Goal: Task Accomplishment & Management: Use online tool/utility

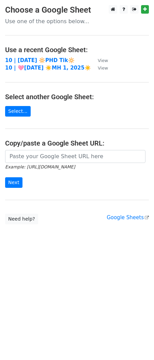
click at [52, 149] on main "Choose a Google Sheet Use one of the options below... Use a recent Google Sheet…" at bounding box center [77, 114] width 154 height 219
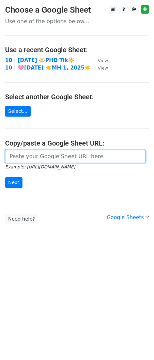
click at [28, 154] on input "url" at bounding box center [75, 156] width 141 height 13
paste input "[URL][DOMAIN_NAME]"
type input "https://docs.google.com/spreadsheets/d/11kiXfFZy7VDwjuPOYx26Mlv6WUwr8kxo5U90NdL…"
click at [5, 177] on input "Next" at bounding box center [13, 182] width 17 height 11
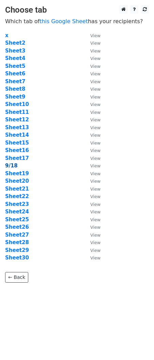
click at [13, 166] on strong "9/18" at bounding box center [11, 166] width 13 height 6
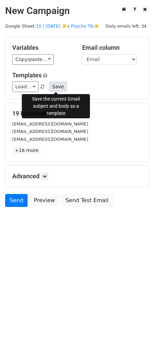
click at [52, 86] on button "Save" at bounding box center [58, 87] width 18 height 11
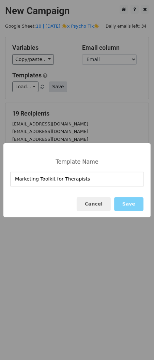
type input "Marketing Toolkit for Therapists"
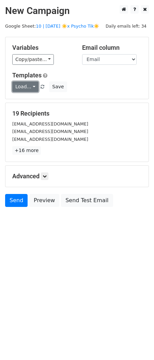
click at [19, 90] on link "Load..." at bounding box center [25, 87] width 26 height 11
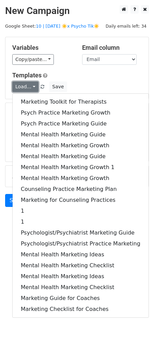
click at [19, 90] on link "Load..." at bounding box center [25, 87] width 26 height 11
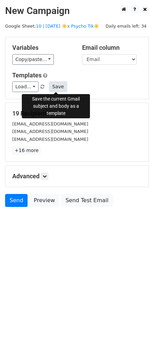
click at [56, 85] on button "Save" at bounding box center [58, 87] width 18 height 11
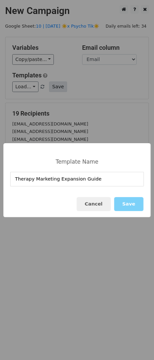
type input "Therapy Marketing Expansion Guide"
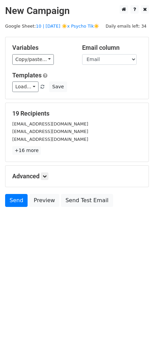
click at [46, 171] on div "Advanced Tracking Track Opens UTM Codes Track Clicks Filters Only include sprea…" at bounding box center [76, 176] width 143 height 21
click at [47, 180] on link at bounding box center [45, 177] width 8 height 8
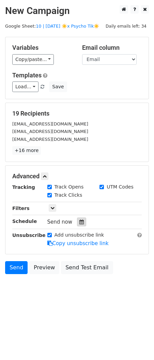
click at [80, 220] on icon at bounding box center [82, 222] width 4 height 5
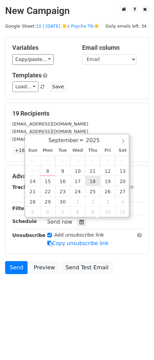
type input "2025-09-18 12:00"
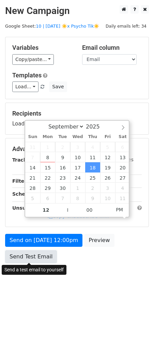
click at [51, 251] on link "Send Test Email" at bounding box center [31, 257] width 52 height 13
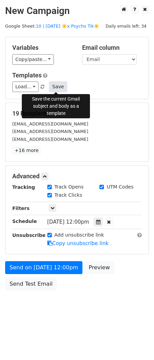
click at [60, 83] on button "Save" at bounding box center [58, 87] width 18 height 11
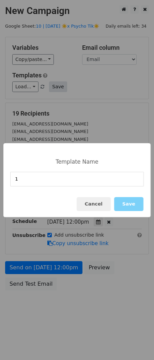
type input "1"
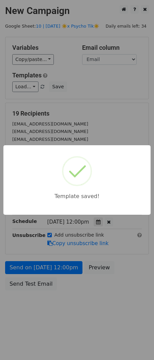
click at [56, 93] on div "Template saved!" at bounding box center [77, 180] width 154 height 360
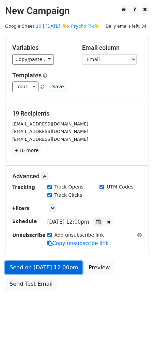
click at [70, 262] on link "Send on Sep 18 at 12:00pm" at bounding box center [43, 267] width 77 height 13
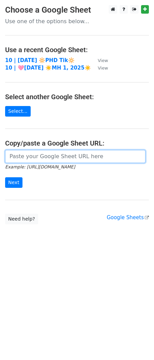
click at [33, 154] on input "url" at bounding box center [75, 156] width 141 height 13
paste input "https://docs.google.com/spreadsheets/d/11kiXfFZy7VDwjuPOYx26Mlv6WUwr8kxo5U90NdL…"
type input "https://docs.google.com/spreadsheets/d/11kiXfFZy7VDwjuPOYx26Mlv6WUwr8kxo5U90NdL…"
click at [5, 177] on input "Next" at bounding box center [13, 182] width 17 height 11
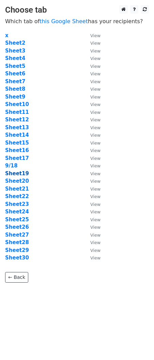
click at [19, 174] on strong "Sheet19" at bounding box center [17, 174] width 24 height 6
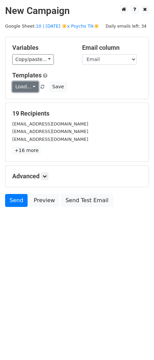
click at [26, 87] on link "Load..." at bounding box center [25, 87] width 26 height 11
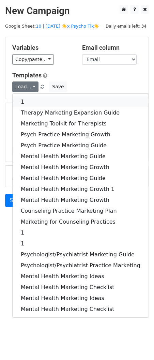
click at [30, 106] on link "1" at bounding box center [81, 102] width 136 height 11
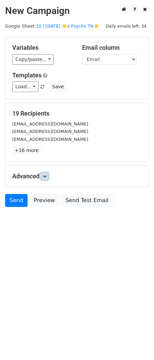
click at [47, 178] on link at bounding box center [45, 177] width 8 height 8
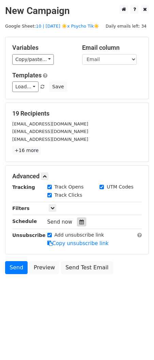
click at [80, 223] on icon at bounding box center [82, 222] width 4 height 5
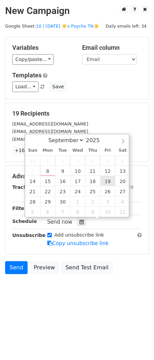
type input "2025-09-19 12:00"
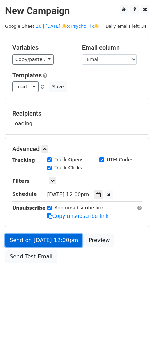
click at [58, 245] on link "Send on Sep 19 at 12:00pm" at bounding box center [43, 240] width 77 height 13
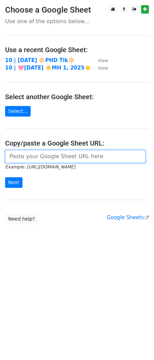
click at [67, 160] on input "url" at bounding box center [75, 156] width 141 height 13
paste input "https://docs.google.com/spreadsheets/d/11kiXfFZy7VDwjuPOYx26Mlv6WUwr8kxo5U90NdL…"
type input "https://docs.google.com/spreadsheets/d/11kiXfFZy7VDwjuPOYx26Mlv6WUwr8kxo5U90NdL…"
click at [5, 177] on input "Next" at bounding box center [13, 182] width 17 height 11
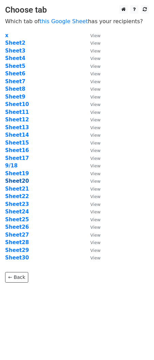
click at [22, 182] on strong "Sheet20" at bounding box center [17, 181] width 24 height 6
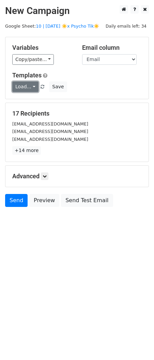
click at [26, 89] on link "Load..." at bounding box center [25, 87] width 26 height 11
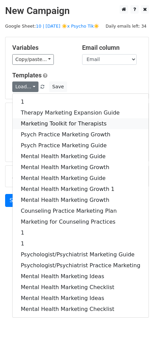
click at [32, 122] on link "Marketing Toolkit for Therapists" at bounding box center [81, 123] width 136 height 11
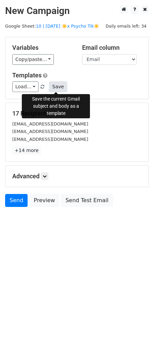
click at [56, 87] on button "Save" at bounding box center [58, 87] width 18 height 11
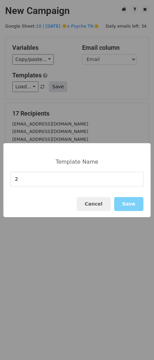
type input "2"
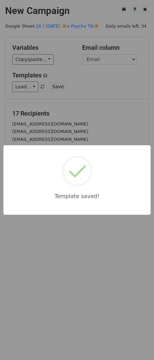
click at [76, 99] on div "Template saved!" at bounding box center [77, 180] width 154 height 360
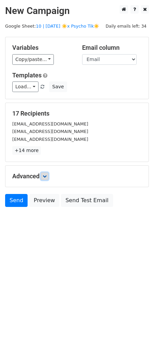
click at [46, 176] on icon at bounding box center [45, 176] width 4 height 4
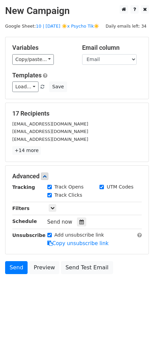
click at [74, 218] on div "Send now" at bounding box center [87, 222] width 80 height 9
click at [80, 221] on icon at bounding box center [82, 222] width 4 height 5
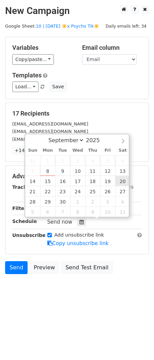
type input "[DATE] 12:00"
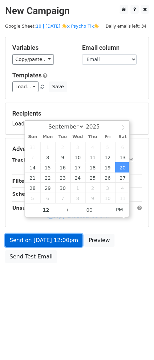
click at [63, 243] on link "Send on [DATE] 12:00pm" at bounding box center [43, 240] width 77 height 13
